Goal: Information Seeking & Learning: Learn about a topic

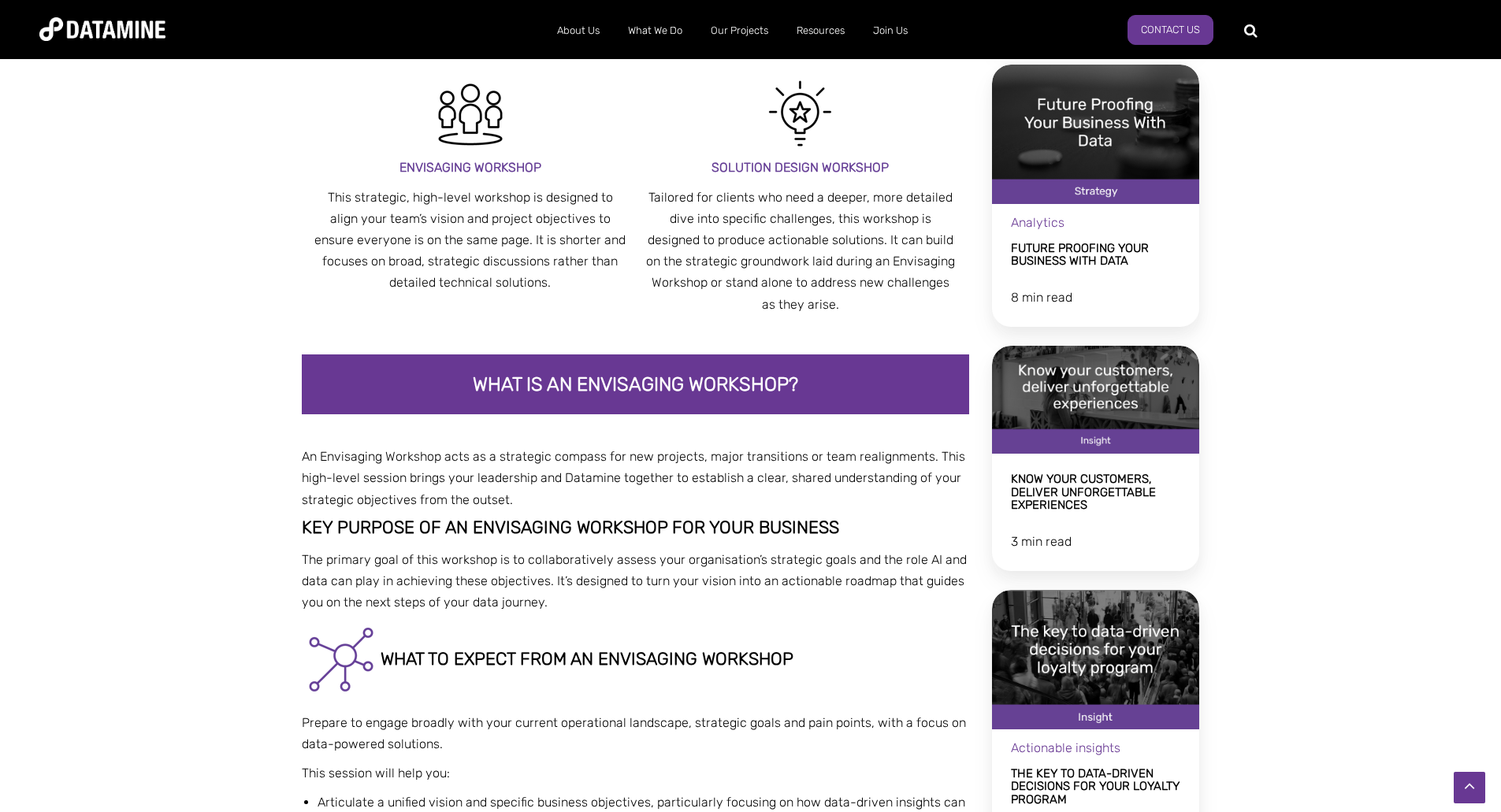
scroll to position [945, 0]
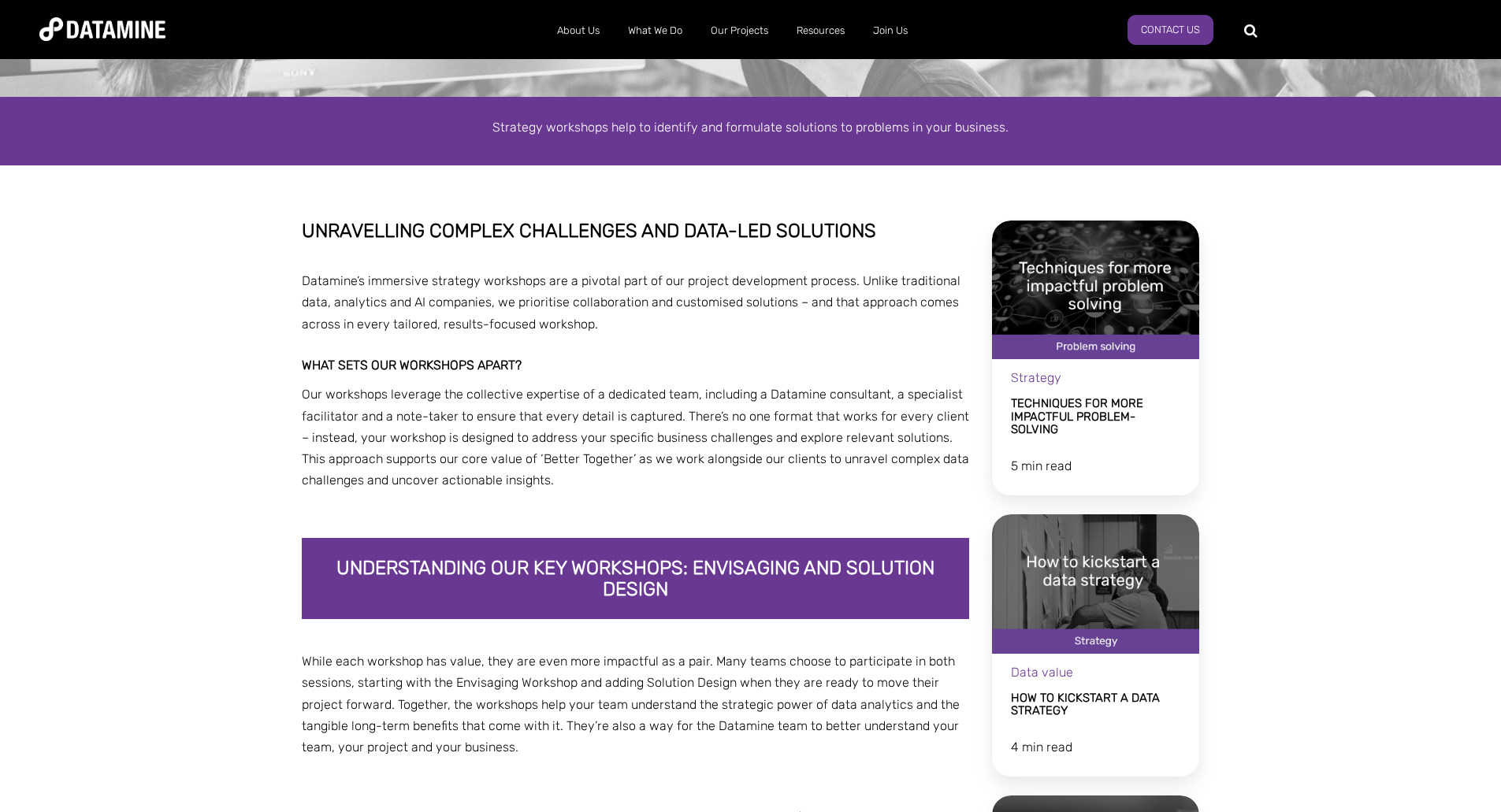
scroll to position [157, 0]
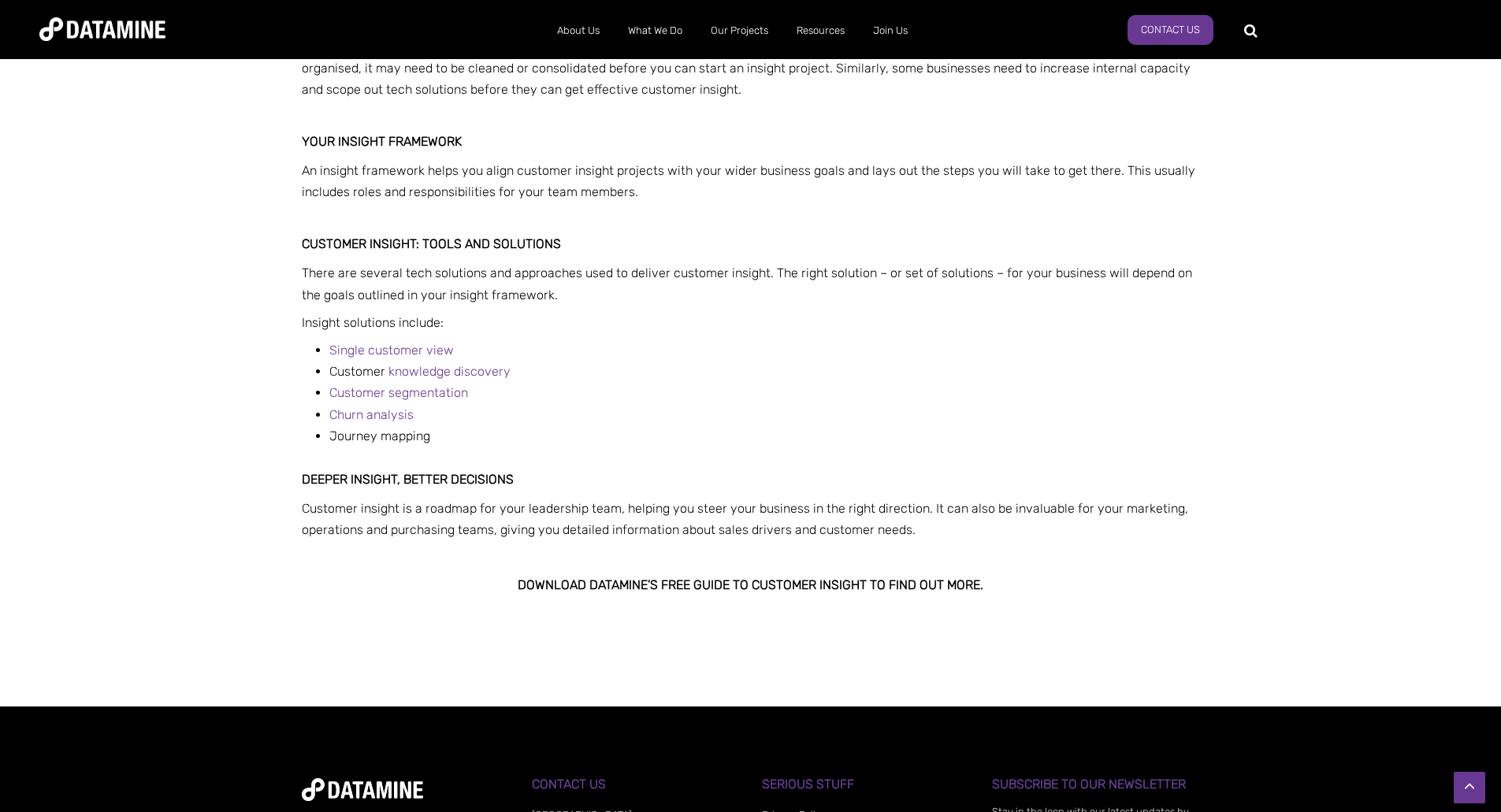
scroll to position [1102, 0]
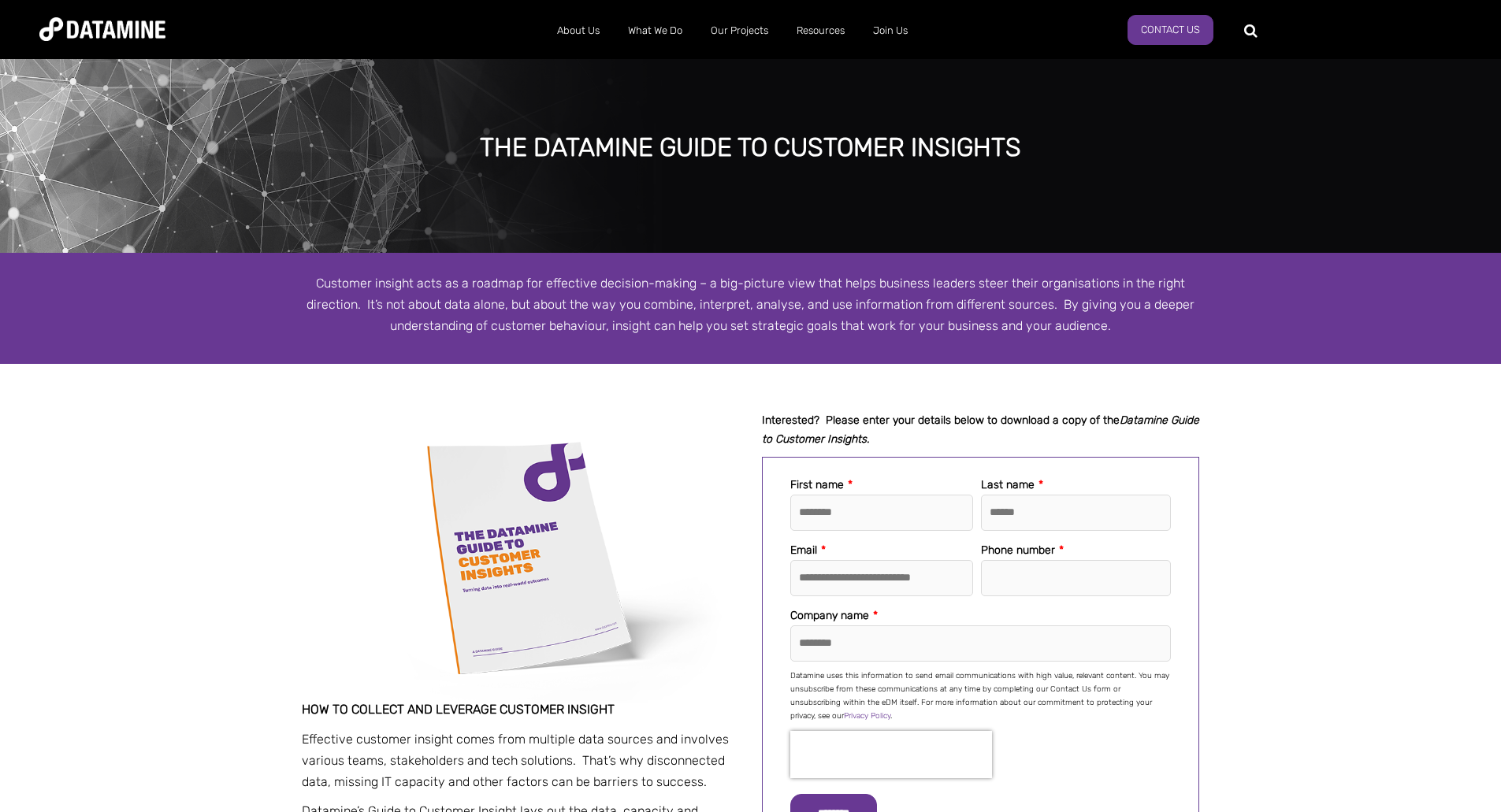
scroll to position [1, 0]
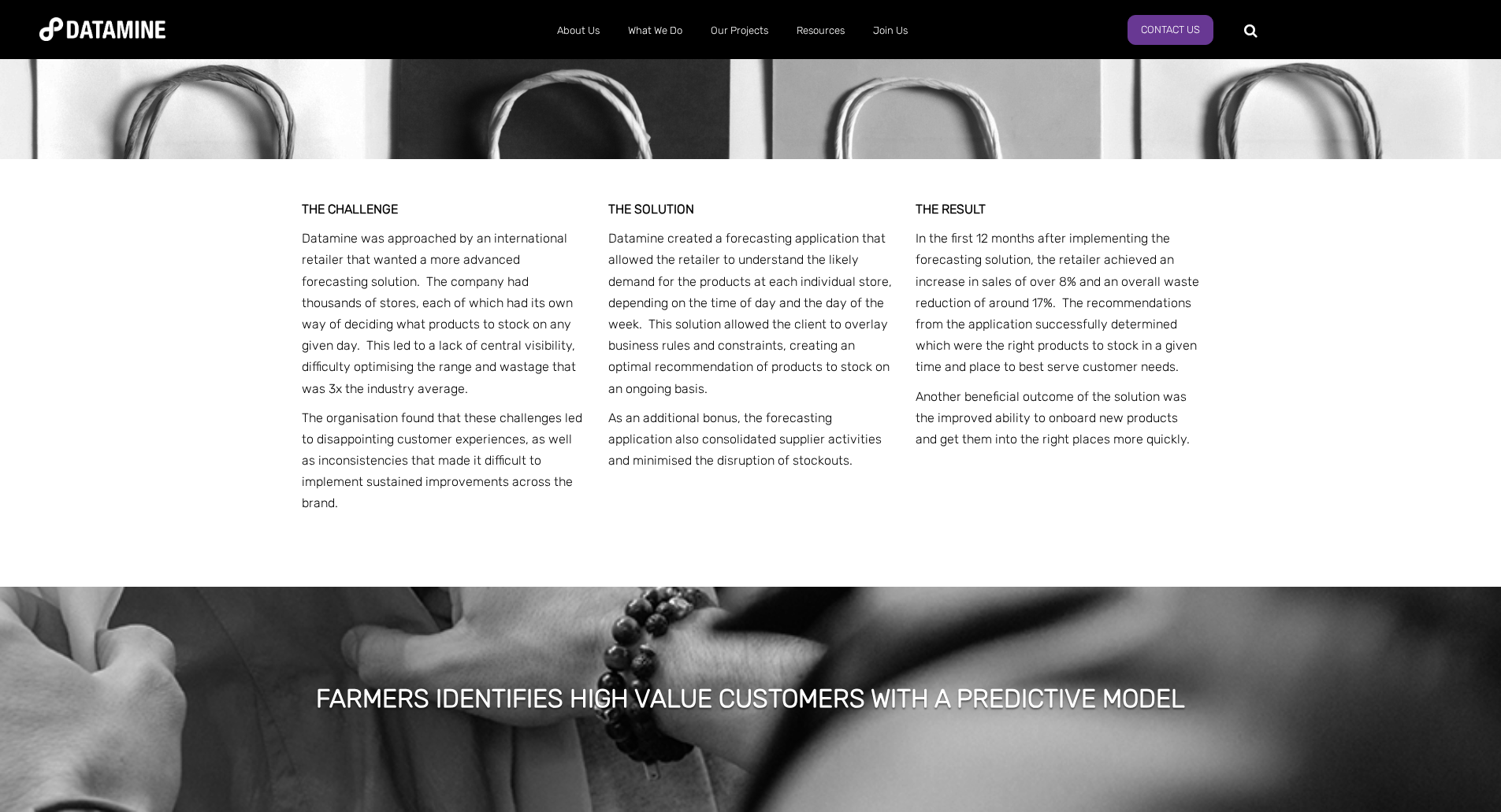
scroll to position [3288, 0]
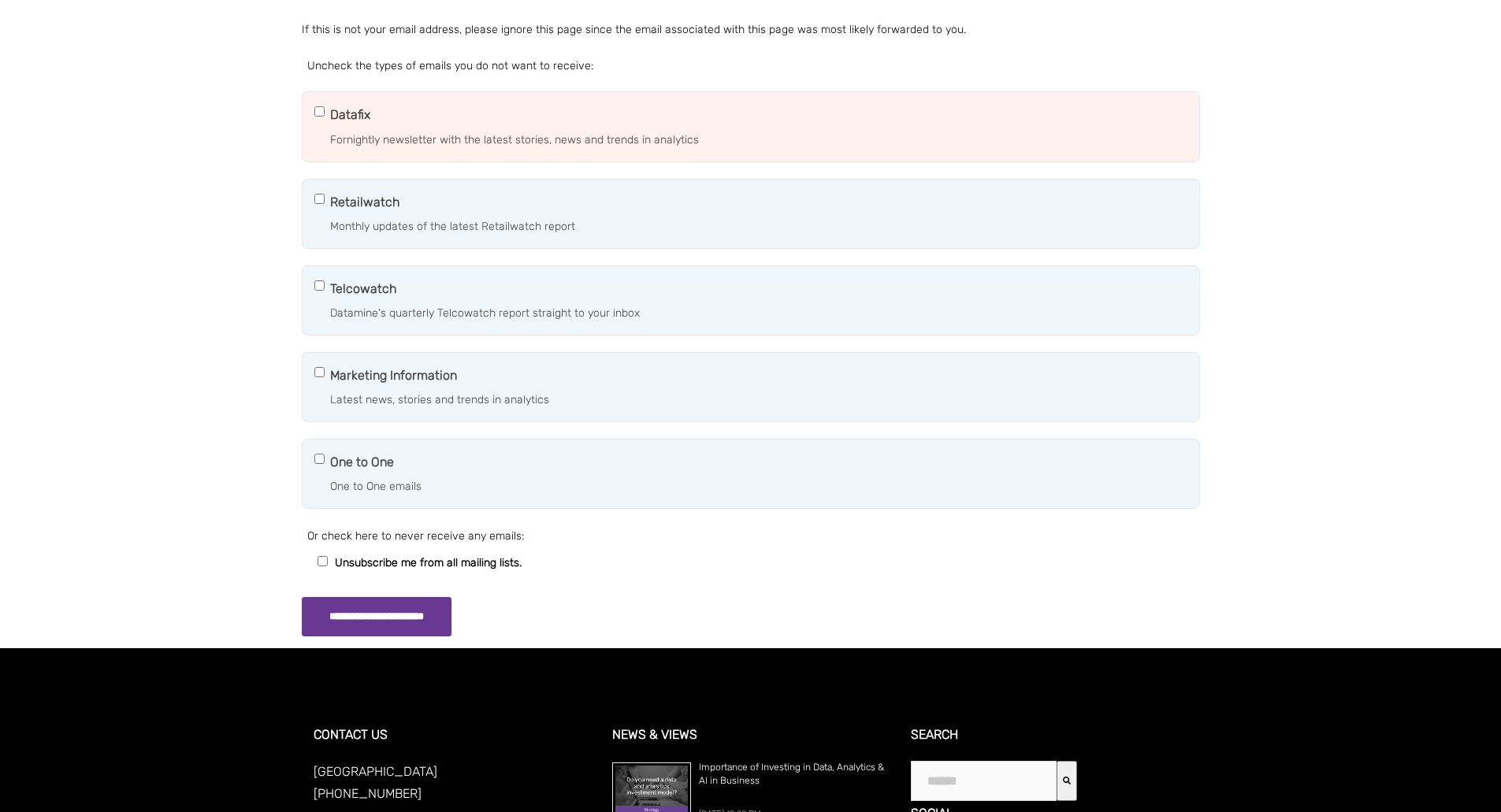
scroll to position [157, 0]
